Goal: Information Seeking & Learning: Learn about a topic

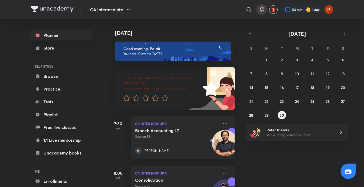
click at [260, 6] on div at bounding box center [261, 9] width 11 height 11
click at [261, 7] on icon at bounding box center [262, 9] width 6 height 6
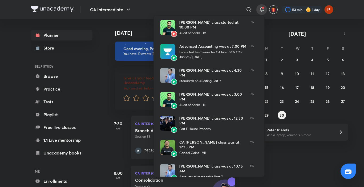
click at [229, 11] on div at bounding box center [182, 93] width 364 height 187
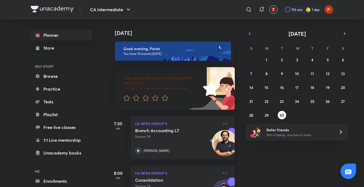
click at [343, 96] on div "31 1 2 3 4 5 6 7 8 9 10 11 12 13 14 15 16 17 18 19 20 21 22 23 24 25 26 27 28 2…" at bounding box center [297, 87] width 102 height 64
click at [343, 100] on abbr "27" at bounding box center [343, 101] width 4 height 5
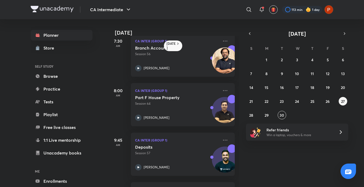
scroll to position [13, 0]
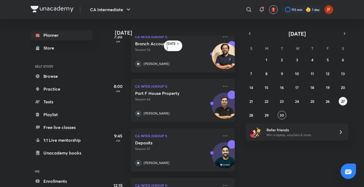
click at [139, 113] on icon at bounding box center [138, 113] width 6 height 6
